Goal: Task Accomplishment & Management: Manage account settings

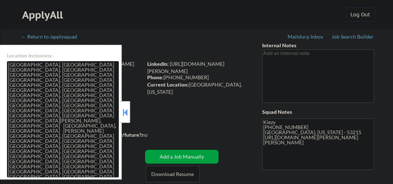
drag, startPoint x: 124, startPoint y: 113, endPoint x: 155, endPoint y: 99, distance: 34.3
click at [124, 113] on button at bounding box center [125, 112] width 8 height 11
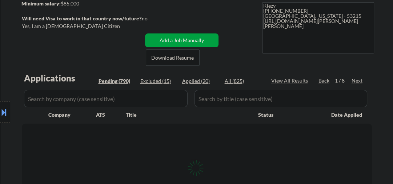
scroll to position [121, 0]
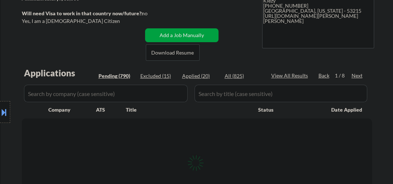
select select ""pending""
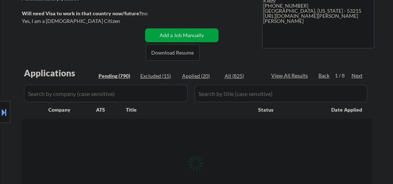
select select ""pending""
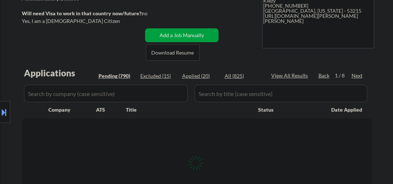
select select ""pending""
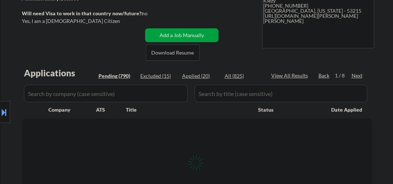
select select ""pending""
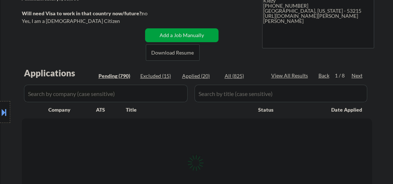
select select ""pending""
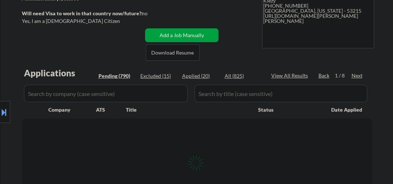
select select ""pending""
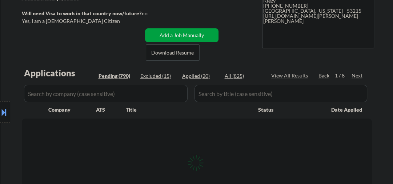
select select ""pending""
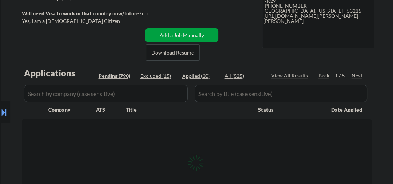
select select ""pending""
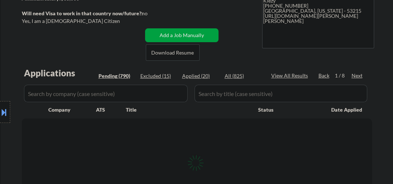
select select ""pending""
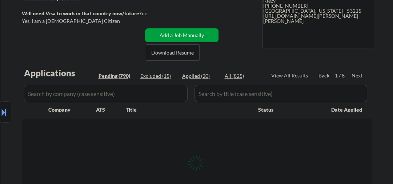
select select ""pending""
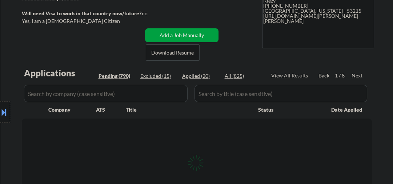
select select ""pending""
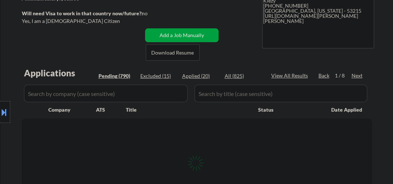
select select ""pending""
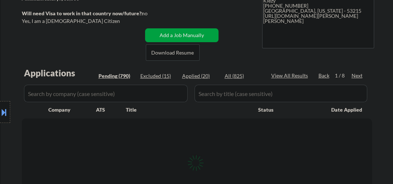
select select ""pending""
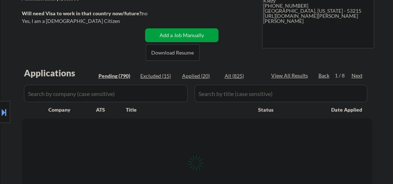
select select ""pending""
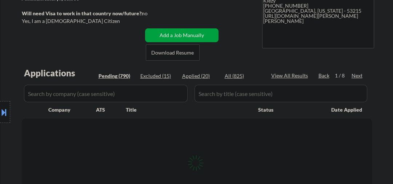
select select ""pending""
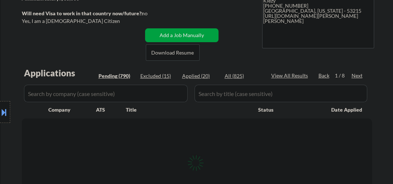
select select ""pending""
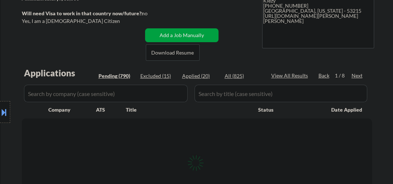
select select ""pending""
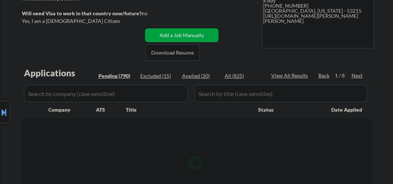
select select ""pending""
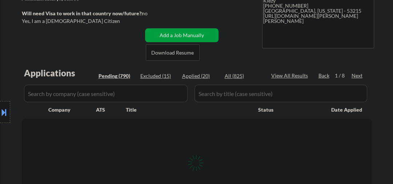
select select ""pending""
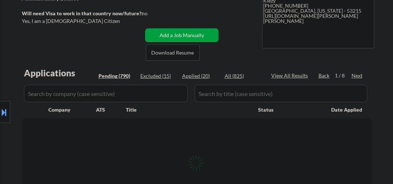
select select ""pending""
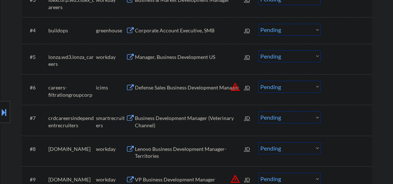
scroll to position [349, 0]
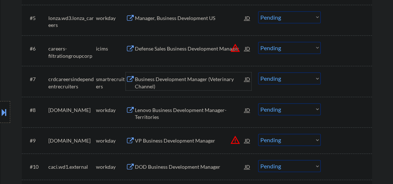
click at [161, 85] on div "Business Development Manager (Veterinary Channel)" at bounding box center [190, 83] width 110 height 14
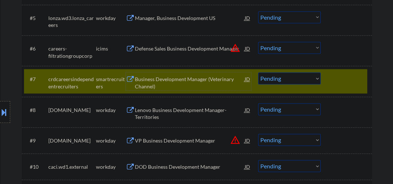
click at [177, 81] on div "Business Development Manager (Veterinary Channel)" at bounding box center [190, 83] width 110 height 14
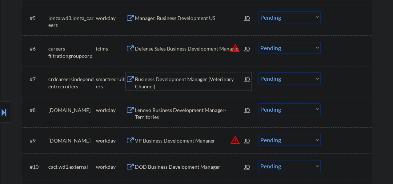
click at [269, 81] on select "Choose an option... Pending Applied Excluded (Questions) Excluded (Expired) Exc…" at bounding box center [289, 78] width 63 height 12
click at [258, 72] on select "Choose an option... Pending Applied Excluded (Questions) Excluded (Expired) Exc…" at bounding box center [289, 78] width 63 height 12
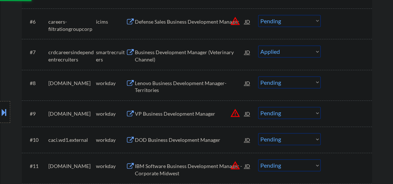
scroll to position [427, 0]
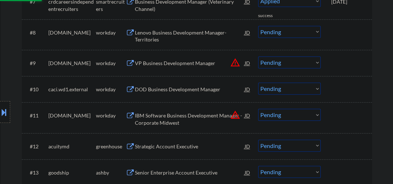
click at [148, 146] on div "Strategic Account Executive" at bounding box center [190, 146] width 110 height 7
select select ""pending""
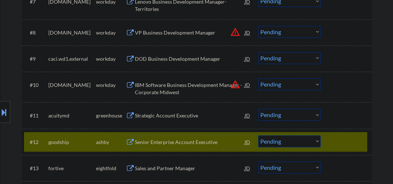
drag, startPoint x: 173, startPoint y: 141, endPoint x: 182, endPoint y: 134, distance: 11.4
click at [176, 139] on div "Senior Enterprise Account Executive" at bounding box center [190, 142] width 110 height 7
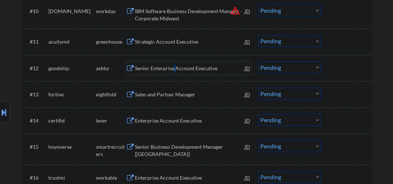
scroll to position [504, 0]
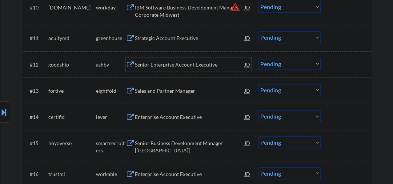
click at [170, 61] on div "Senior Enterprise Account Executive" at bounding box center [190, 64] width 110 height 7
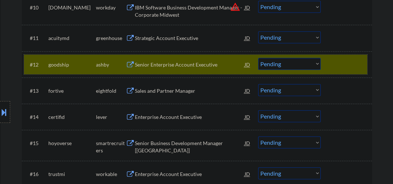
click at [327, 64] on div "#12 goodship [PERSON_NAME] Senior Enterprise Account Executive JD Choose an opt…" at bounding box center [195, 65] width 343 height 20
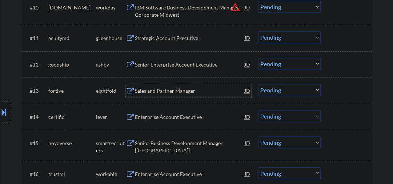
click at [146, 92] on div "Sales and Partner Manager" at bounding box center [190, 90] width 110 height 7
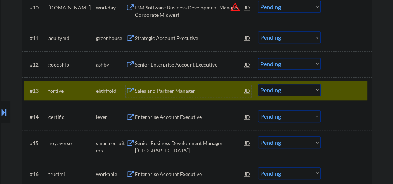
click at [168, 91] on div "Sales and Partner Manager" at bounding box center [190, 90] width 110 height 7
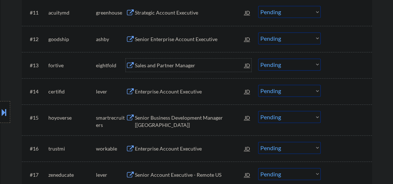
scroll to position [543, 0]
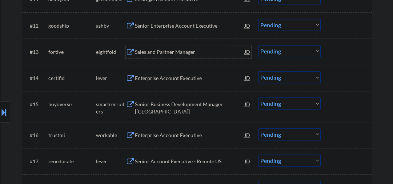
click at [165, 79] on div "Enterprise Account Executive" at bounding box center [190, 78] width 110 height 7
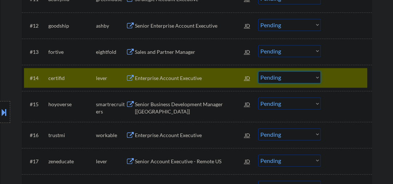
click at [290, 81] on select "Choose an option... Pending Applied Excluded (Questions) Excluded (Expired) Exc…" at bounding box center [289, 77] width 63 height 12
click at [258, 71] on select "Choose an option... Pending Applied Excluded (Questions) Excluded (Expired) Exc…" at bounding box center [289, 77] width 63 height 12
click at [161, 103] on div "Senior Business Development Manager [[GEOGRAPHIC_DATA]]" at bounding box center [190, 108] width 110 height 14
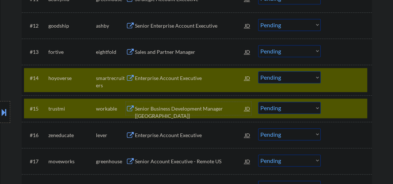
click at [335, 109] on div at bounding box center [347, 108] width 32 height 13
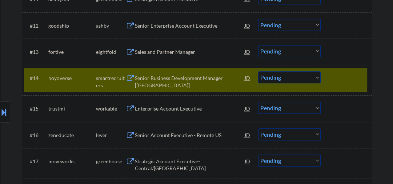
click at [268, 76] on select "Choose an option... Pending Applied Excluded (Questions) Excluded (Expired) Exc…" at bounding box center [289, 77] width 63 height 12
click at [258, 71] on select "Choose an option... Pending Applied Excluded (Questions) Excluded (Expired) Exc…" at bounding box center [289, 77] width 63 height 12
click at [189, 111] on div "Enterprise Account Executive" at bounding box center [190, 108] width 110 height 7
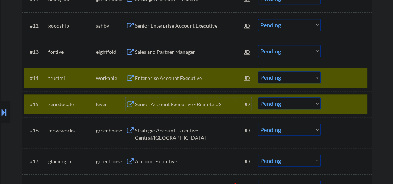
drag, startPoint x: 345, startPoint y: 108, endPoint x: 340, endPoint y: 103, distance: 6.9
click at [345, 107] on div at bounding box center [347, 103] width 32 height 13
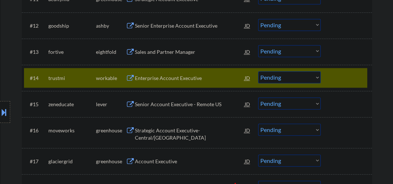
click at [177, 81] on div "Enterprise Account Executive" at bounding box center [190, 78] width 110 height 7
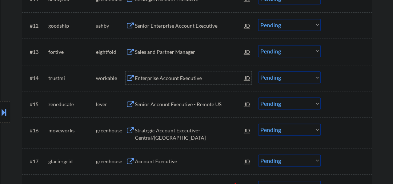
click at [285, 81] on select "Choose an option... Pending Applied Excluded (Questions) Excluded (Expired) Exc…" at bounding box center [289, 77] width 63 height 12
click at [258, 71] on select "Choose an option... Pending Applied Excluded (Questions) Excluded (Expired) Exc…" at bounding box center [289, 77] width 63 height 12
click at [164, 106] on div "Senior Account Executive - Remote US" at bounding box center [190, 104] width 110 height 7
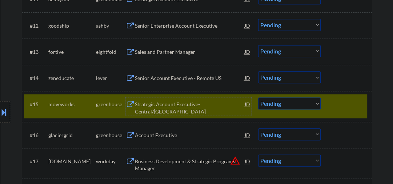
drag, startPoint x: 347, startPoint y: 104, endPoint x: 332, endPoint y: 64, distance: 43.3
click at [347, 104] on div at bounding box center [347, 103] width 32 height 13
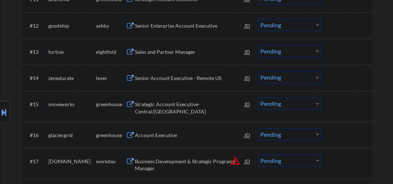
click at [185, 77] on div "Senior Account Executive - Remote US" at bounding box center [190, 78] width 110 height 7
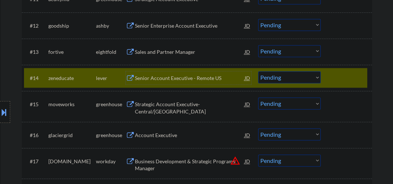
click at [286, 83] on select "Choose an option... Pending Applied Excluded (Questions) Excluded (Expired) Exc…" at bounding box center [289, 77] width 63 height 12
click at [258, 71] on select "Choose an option... Pending Applied Excluded (Questions) Excluded (Expired) Exc…" at bounding box center [289, 77] width 63 height 12
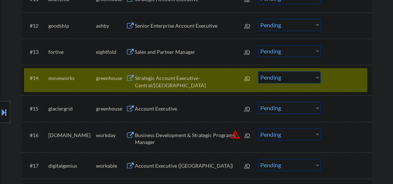
click at [157, 77] on div "Strategic Account Executive- Central/[GEOGRAPHIC_DATA]" at bounding box center [190, 82] width 110 height 14
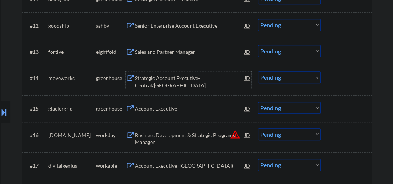
click at [203, 80] on div "Strategic Account Executive- Central/[GEOGRAPHIC_DATA]" at bounding box center [190, 82] width 110 height 14
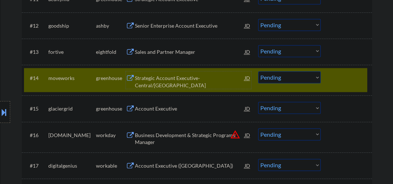
click at [201, 83] on div "Strategic Account Executive- Central/[GEOGRAPHIC_DATA]" at bounding box center [190, 82] width 110 height 14
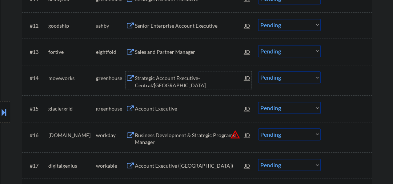
click at [275, 82] on select "Choose an option... Pending Applied Excluded (Questions) Excluded (Expired) Exc…" at bounding box center [289, 77] width 63 height 12
click at [258, 71] on select "Choose an option... Pending Applied Excluded (Questions) Excluded (Expired) Exc…" at bounding box center [289, 77] width 63 height 12
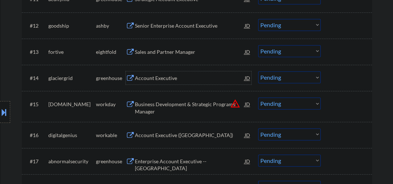
click at [162, 80] on div "Account Executive" at bounding box center [190, 78] width 110 height 7
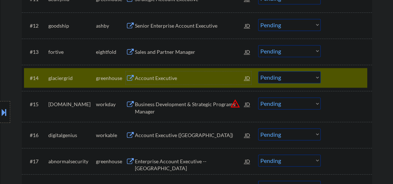
click at [166, 78] on div "Account Executive" at bounding box center [190, 78] width 110 height 7
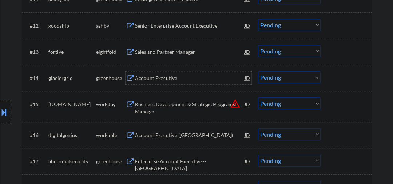
click at [282, 78] on select "Choose an option... Pending Applied Excluded (Questions) Excluded (Expired) Exc…" at bounding box center [289, 77] width 63 height 12
click at [258, 71] on select "Choose an option... Pending Applied Excluded (Questions) Excluded (Expired) Exc…" at bounding box center [289, 77] width 63 height 12
select select ""pending""
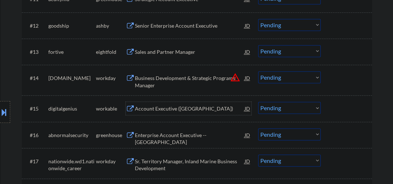
click at [176, 110] on div "Account Executive ([GEOGRAPHIC_DATA])" at bounding box center [190, 108] width 110 height 7
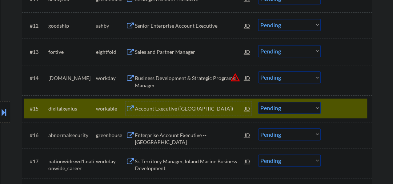
click at [272, 109] on select "Choose an option... Pending Applied Excluded (Questions) Excluded (Expired) Exc…" at bounding box center [289, 108] width 63 height 12
click at [258, 102] on select "Choose an option... Pending Applied Excluded (Questions) Excluded (Expired) Exc…" at bounding box center [289, 108] width 63 height 12
click at [191, 130] on div "Enterprise Account Executive -- [GEOGRAPHIC_DATA]" at bounding box center [190, 134] width 110 height 13
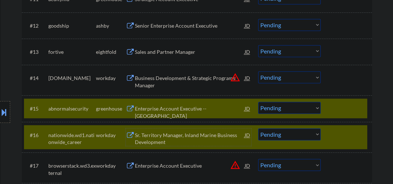
click at [334, 135] on div at bounding box center [347, 134] width 32 height 13
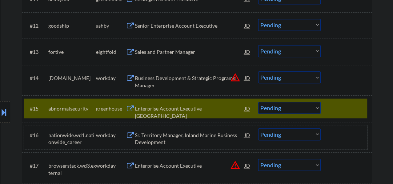
click at [285, 112] on select "Choose an option... Pending Applied Excluded (Questions) Excluded (Expired) Exc…" at bounding box center [289, 108] width 63 height 12
click at [258, 102] on select "Choose an option... Pending Applied Excluded (Questions) Excluded (Expired) Exc…" at bounding box center [289, 108] width 63 height 12
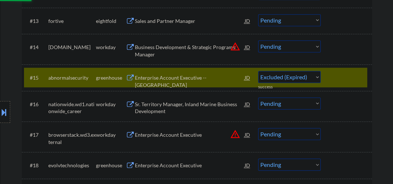
scroll to position [620, 0]
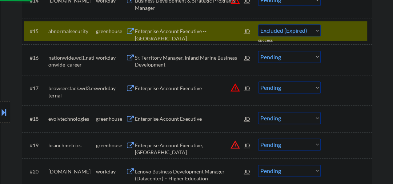
select select ""pending""
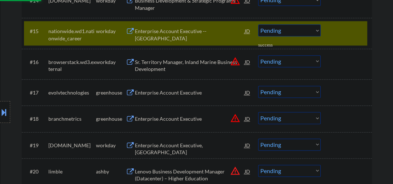
click at [169, 93] on div "Enterprise Account Executive" at bounding box center [190, 92] width 110 height 7
